Goal: Task Accomplishment & Management: Manage account settings

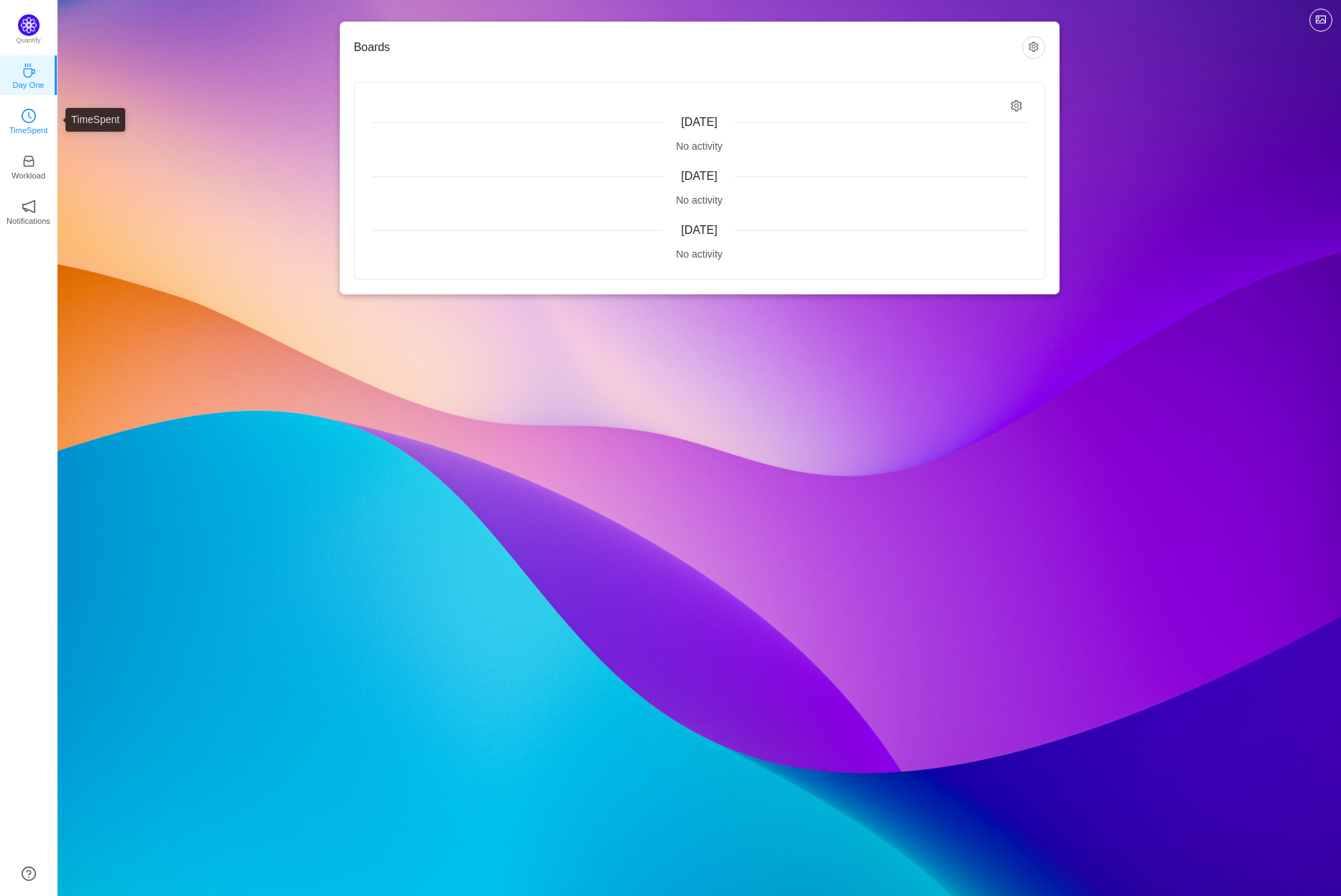
click at [27, 119] on icon "icon: clock-circle" at bounding box center [28, 116] width 15 height 15
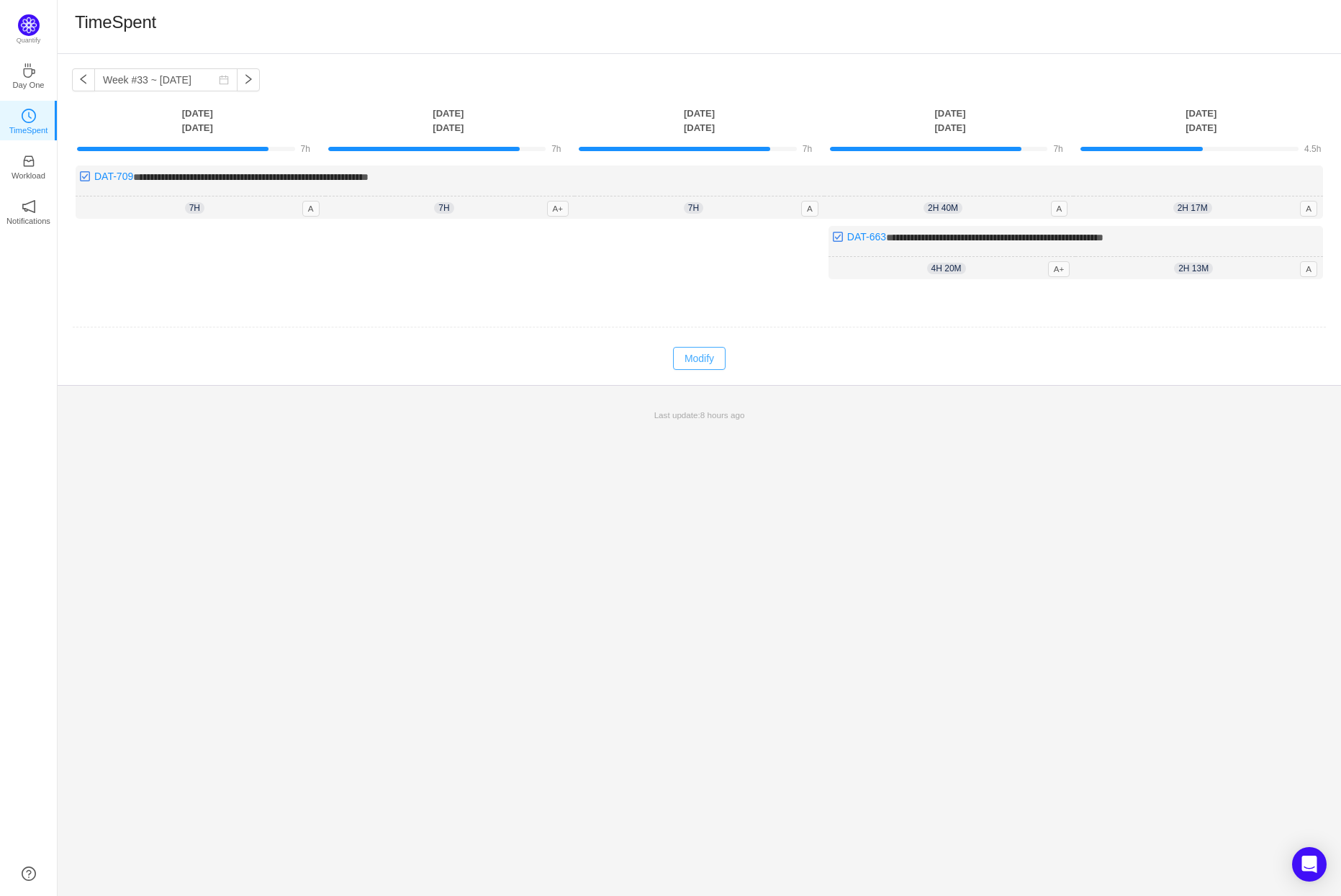
click at [713, 364] on button "Modify" at bounding box center [699, 358] width 52 height 23
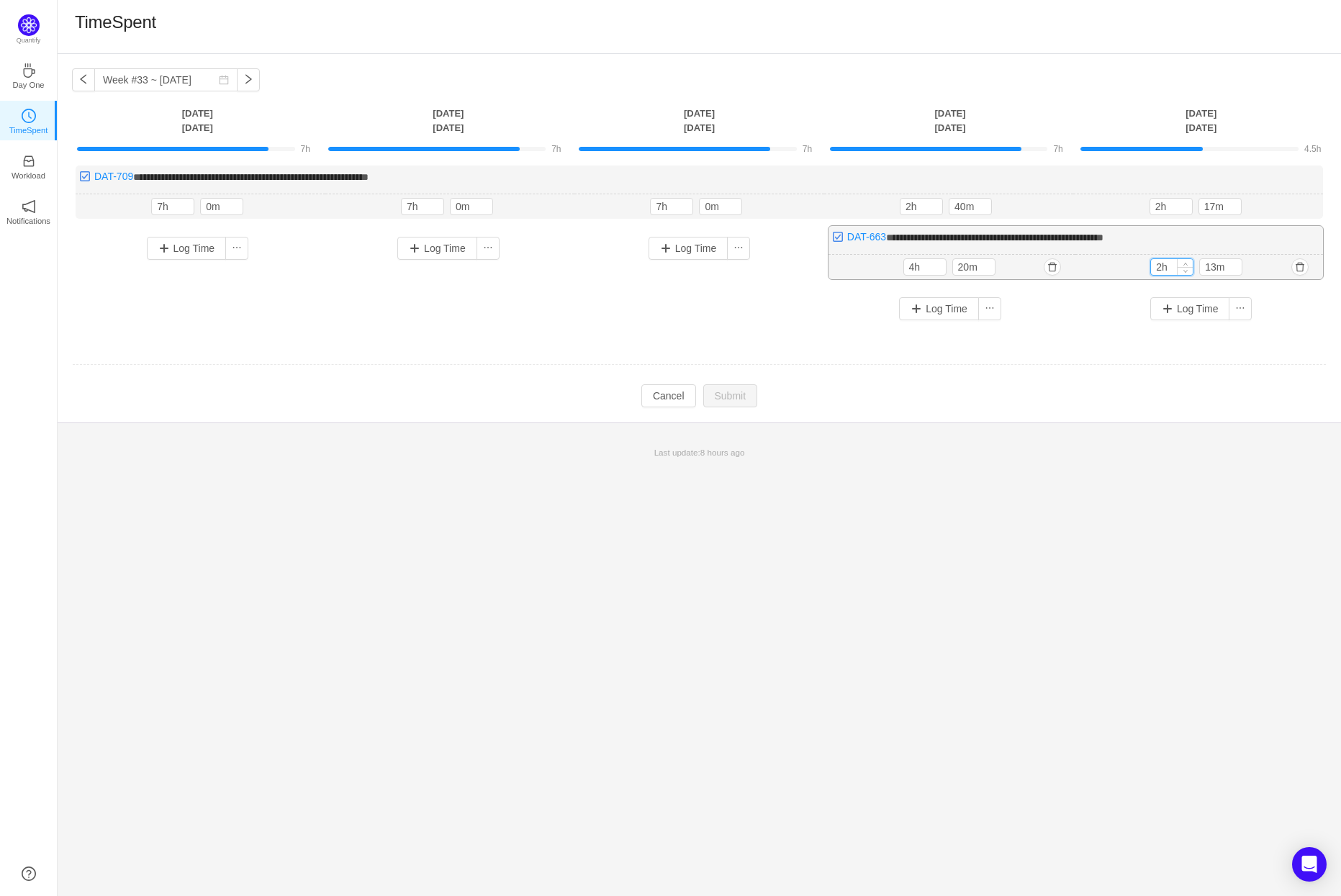
click at [1163, 268] on input "2h" at bounding box center [1171, 267] width 42 height 15
click at [1164, 265] on input "2h" at bounding box center [1171, 267] width 42 height 15
type input "4h"
click at [735, 391] on button "Submit" at bounding box center [731, 397] width 55 height 23
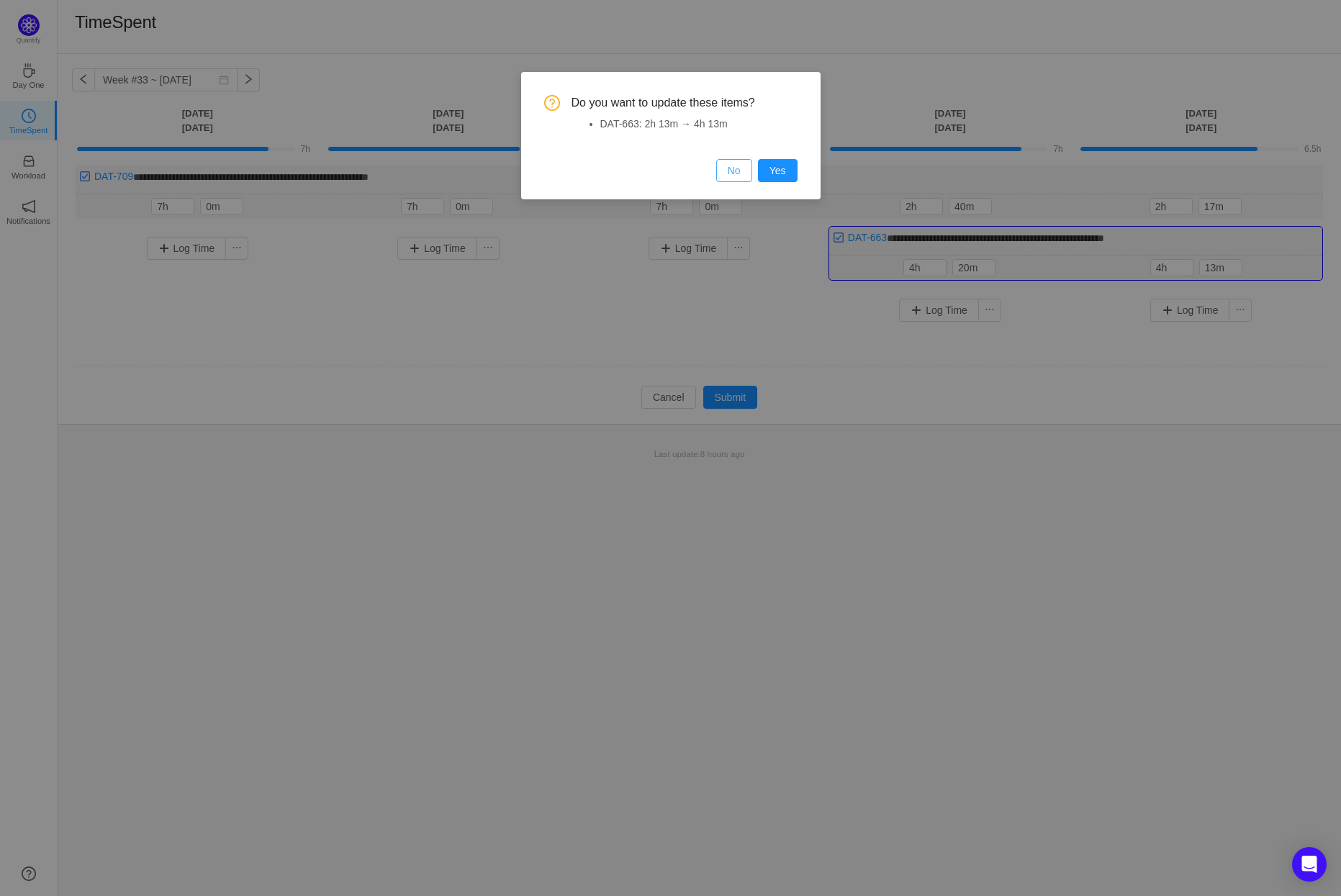
click at [728, 168] on button "No" at bounding box center [734, 171] width 36 height 23
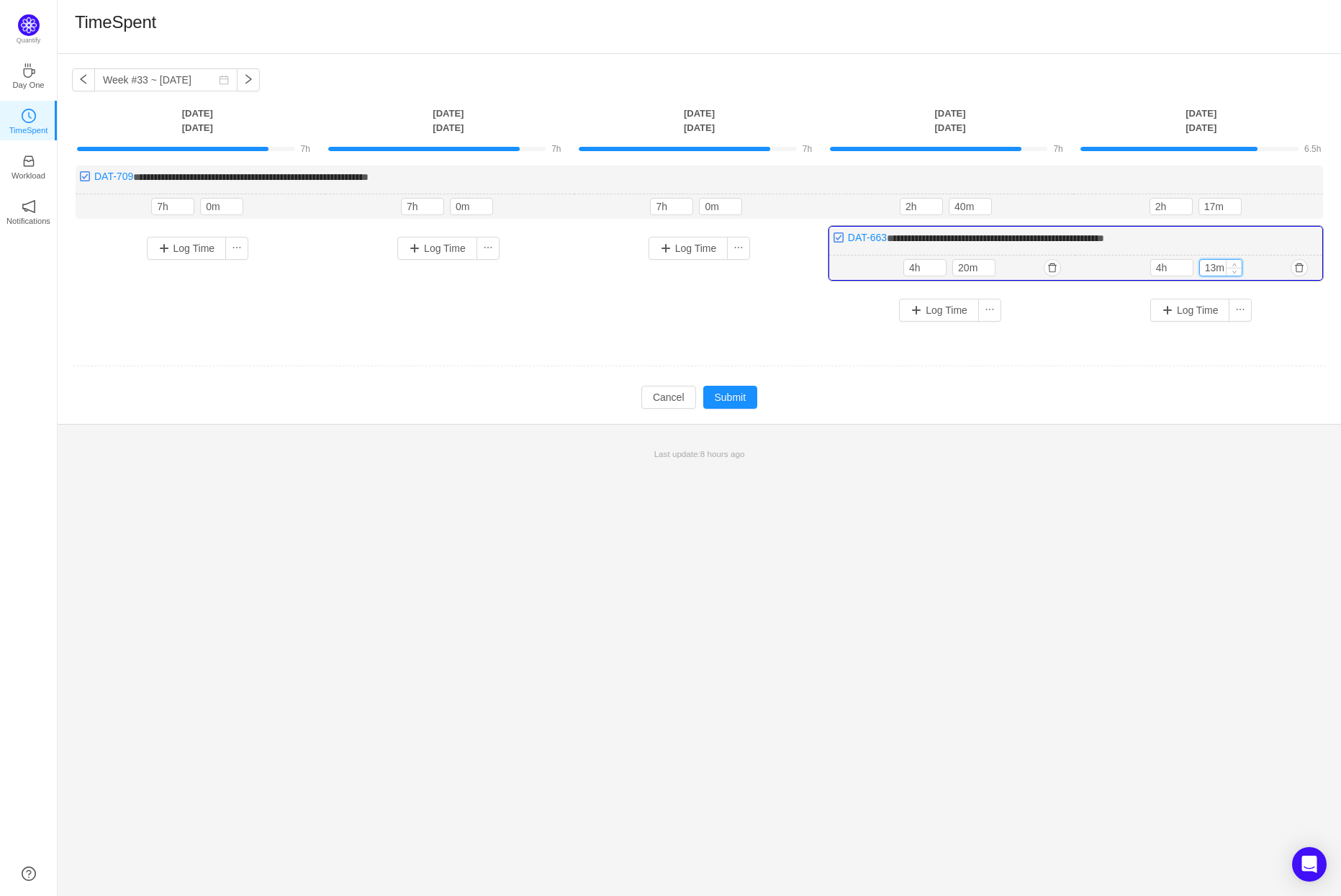
drag, startPoint x: 1211, startPoint y: 267, endPoint x: 1200, endPoint y: 266, distance: 11.0
click at [1206, 266] on input "13m" at bounding box center [1220, 268] width 42 height 15
click at [1200, 266] on input "13m" at bounding box center [1220, 268] width 42 height 15
type input "43m"
click at [722, 397] on button "Submit" at bounding box center [731, 397] width 55 height 23
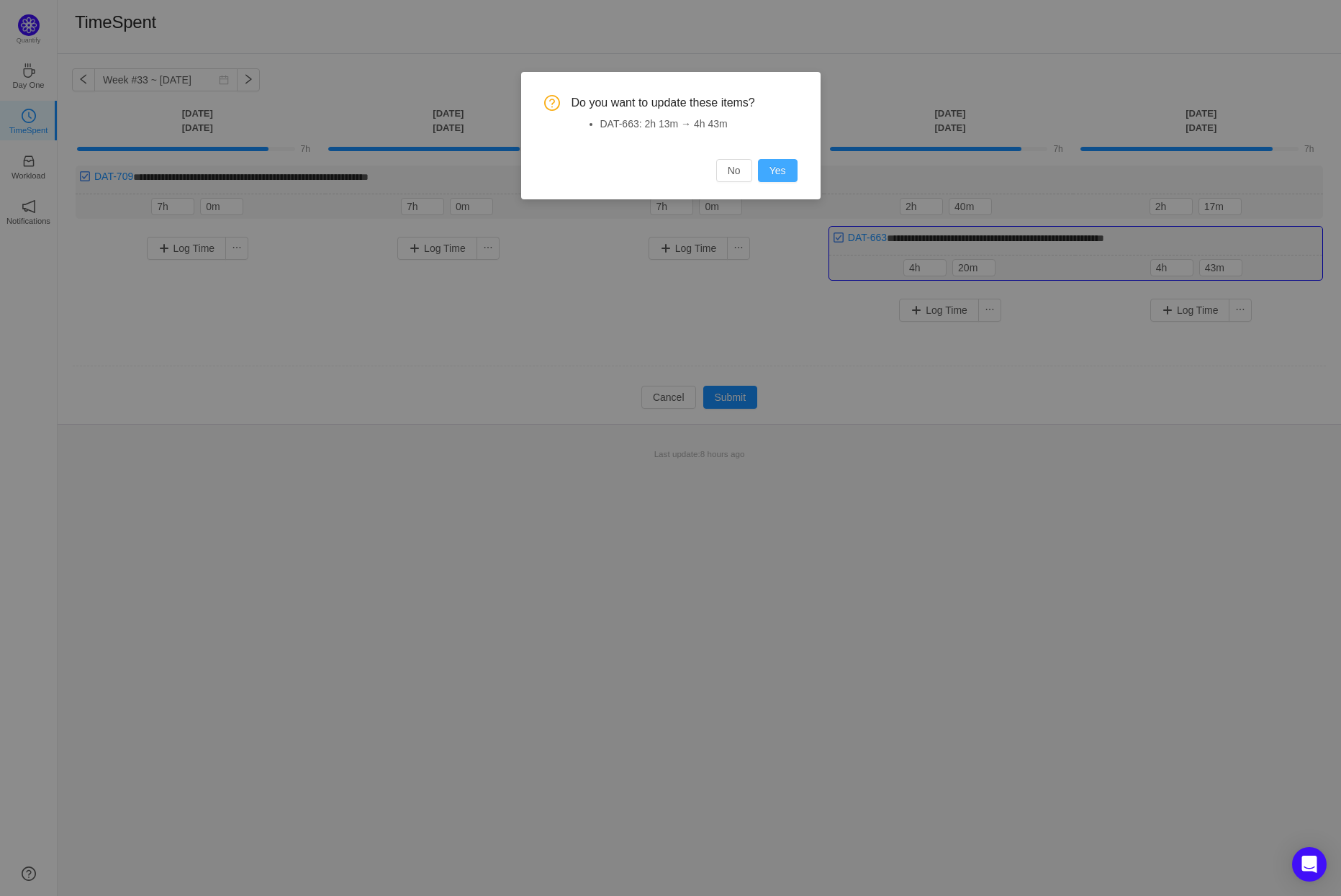
click at [786, 172] on button "Yes" at bounding box center [778, 171] width 39 height 23
